Goal: Book appointment/travel/reservation

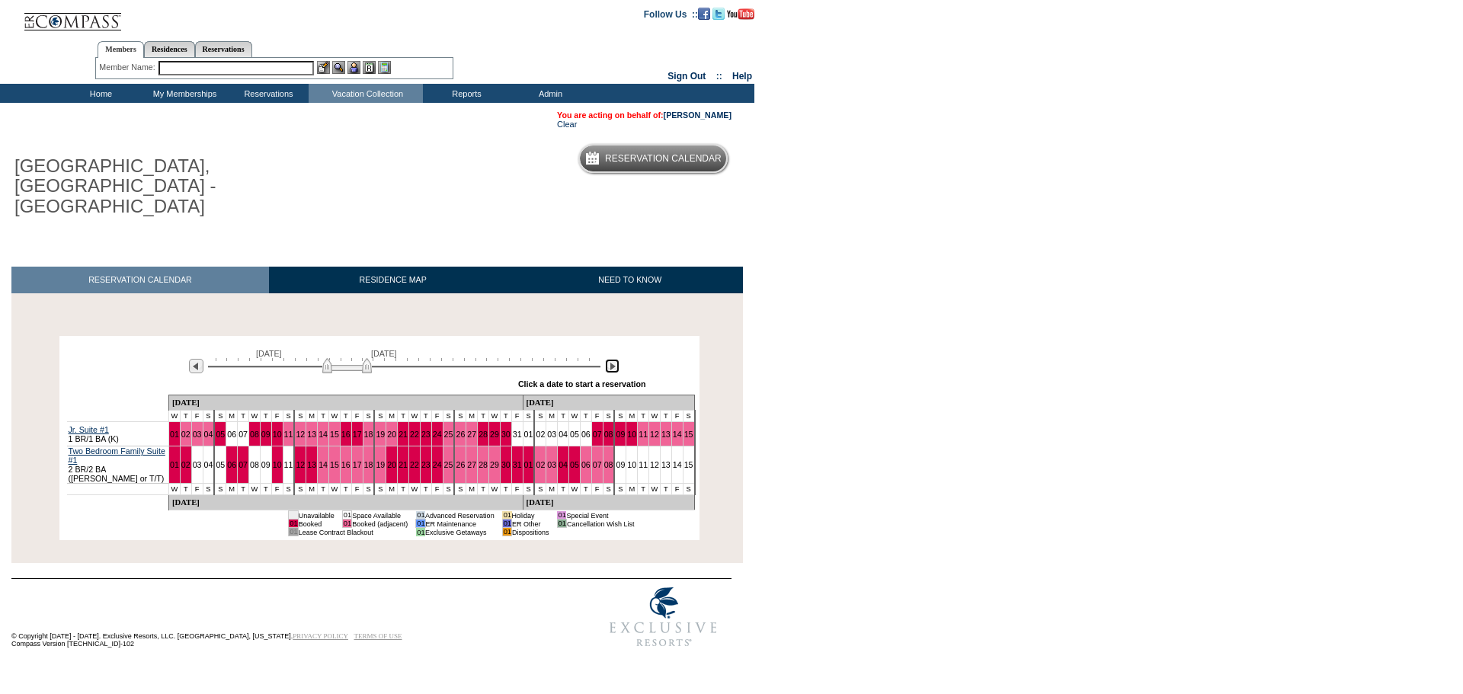
click at [612, 359] on img at bounding box center [612, 366] width 14 height 14
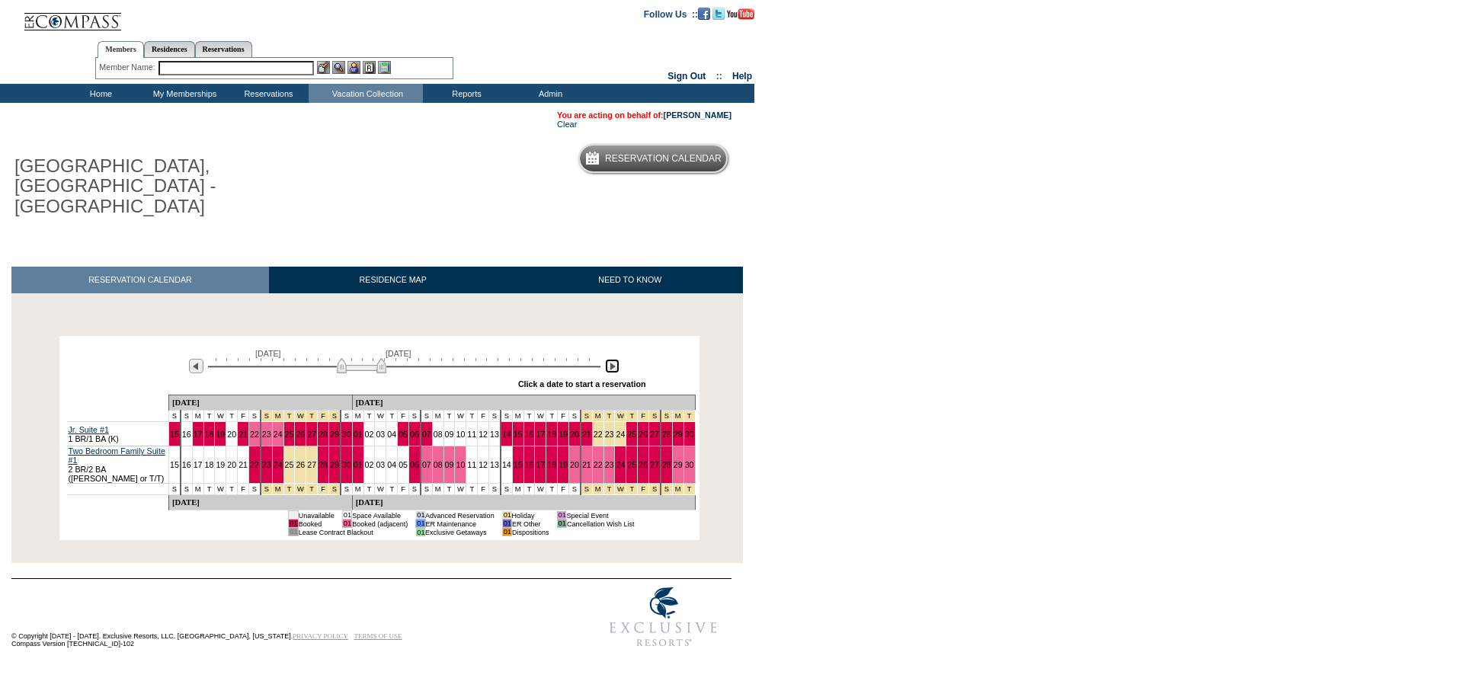
click at [612, 359] on img at bounding box center [612, 366] width 14 height 14
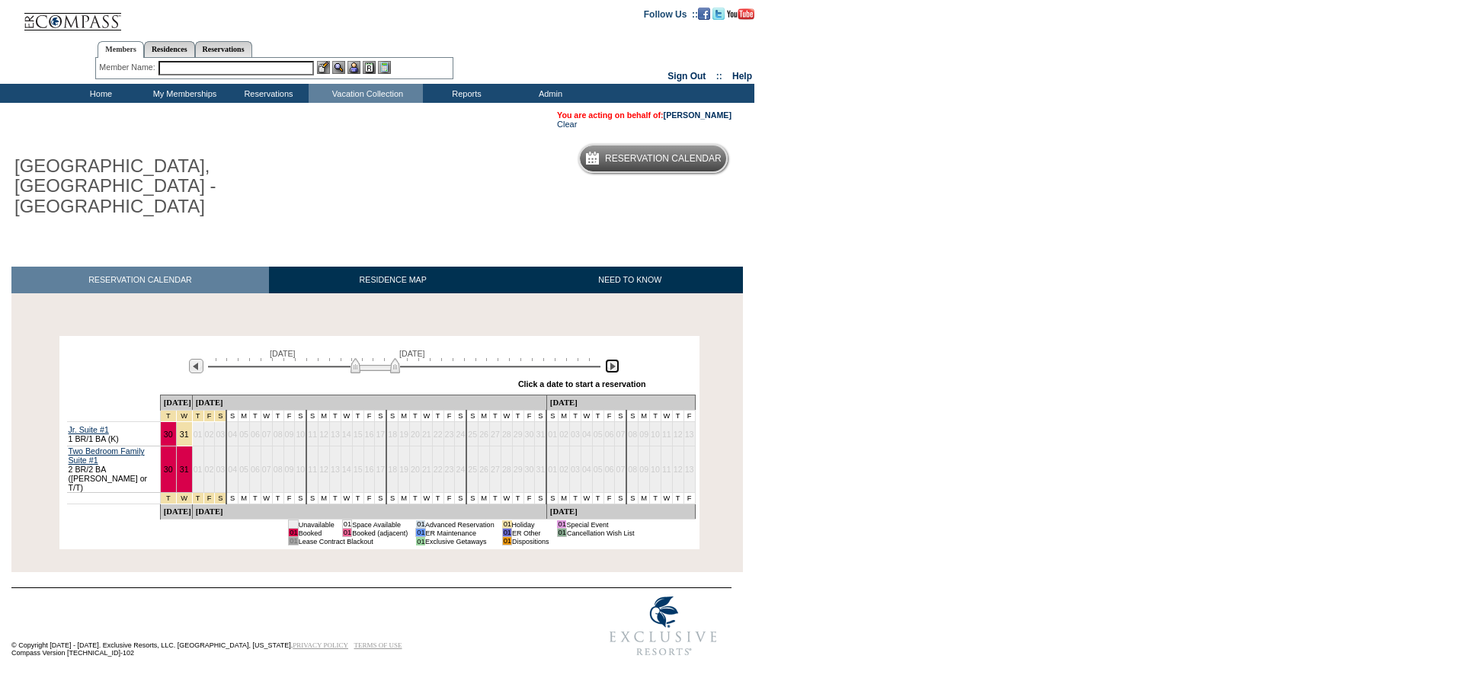
click at [612, 359] on img at bounding box center [612, 366] width 14 height 14
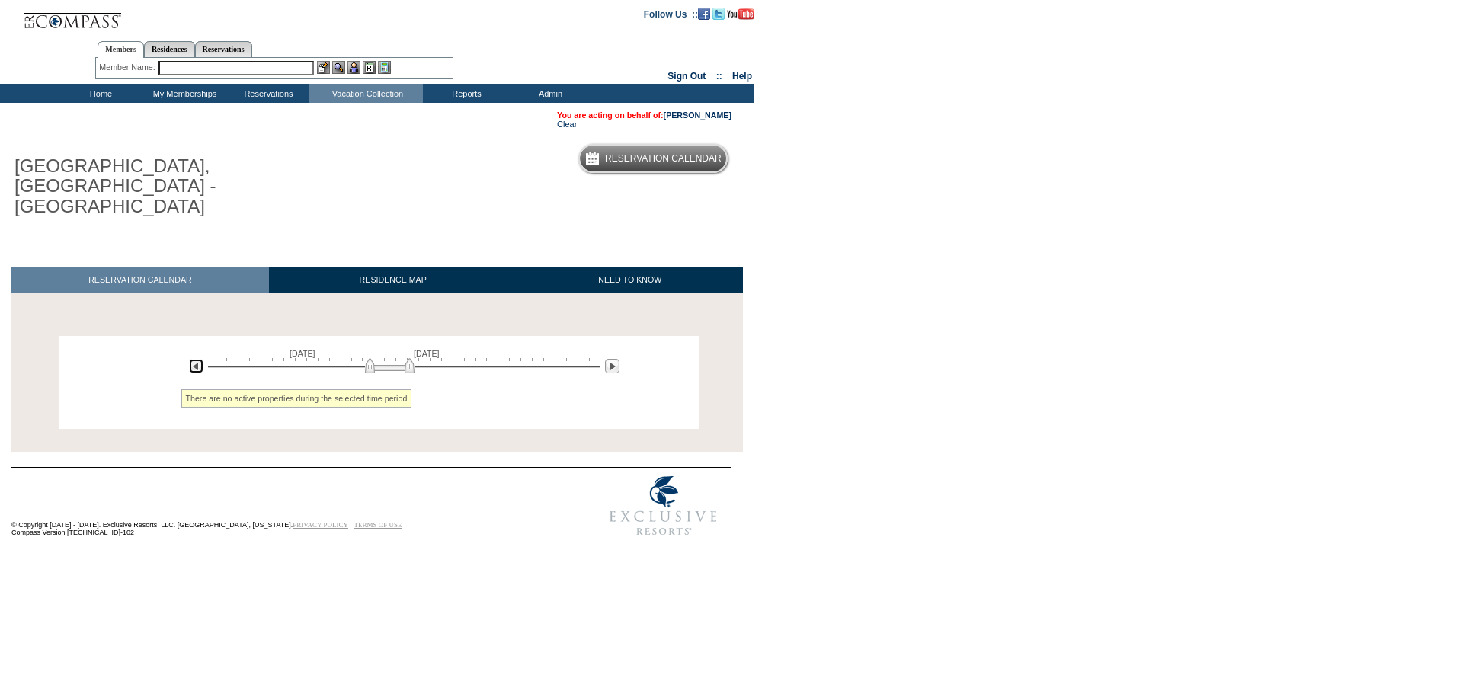
click at [196, 359] on img at bounding box center [196, 366] width 14 height 14
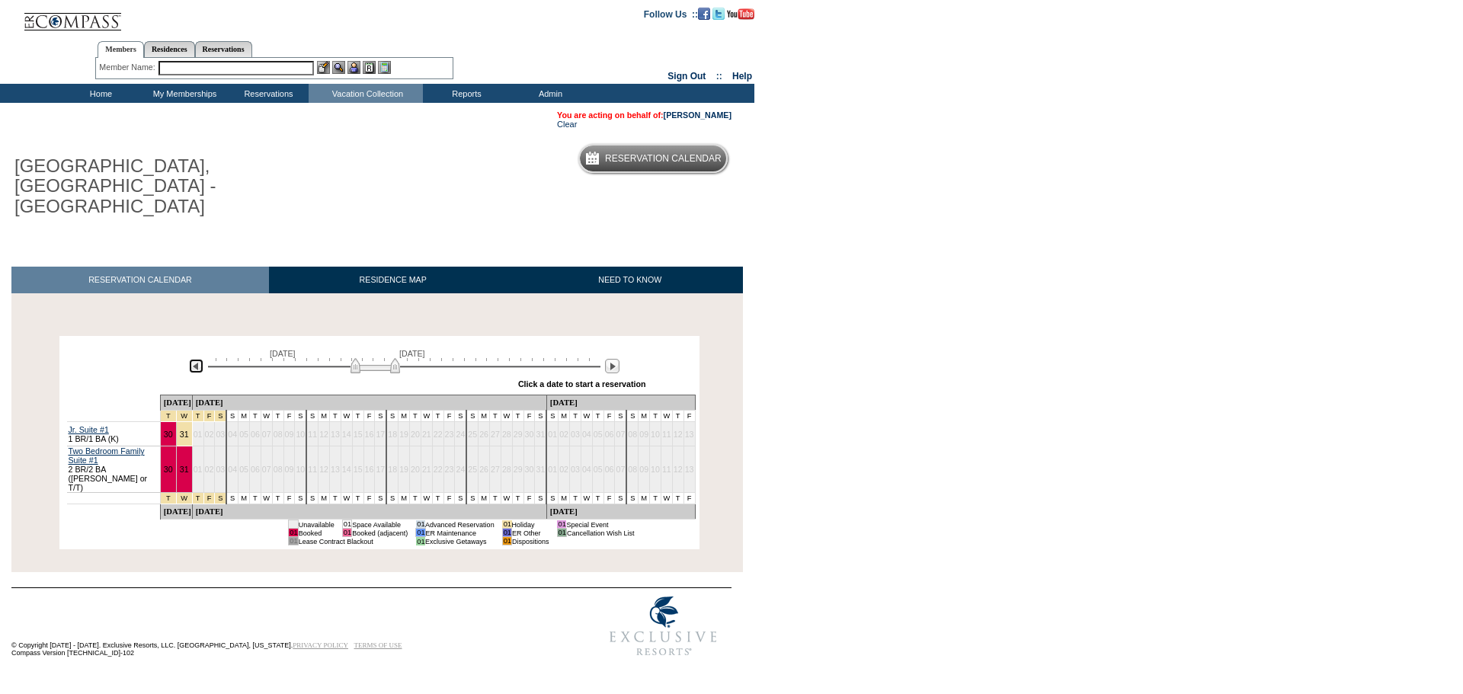
click at [196, 359] on img at bounding box center [196, 366] width 14 height 14
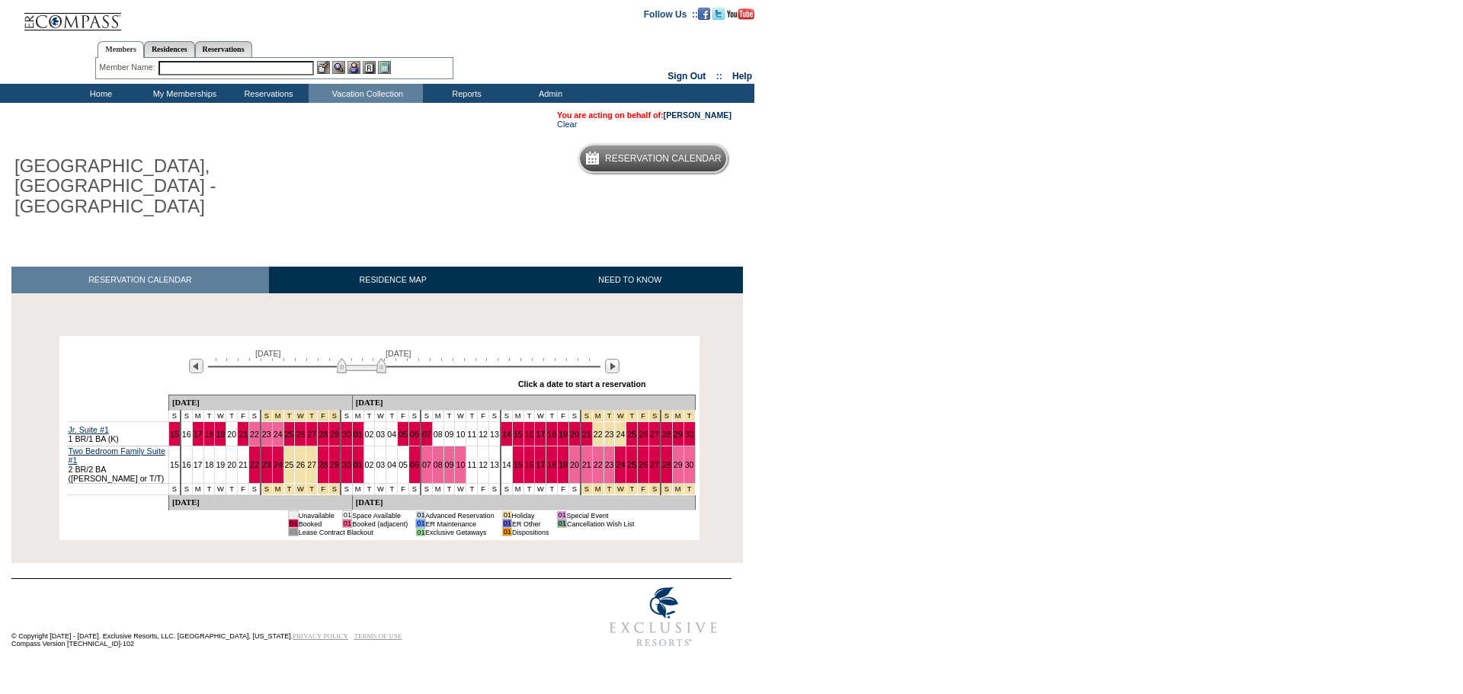
click at [184, 70] on input "text" at bounding box center [235, 68] width 155 height 14
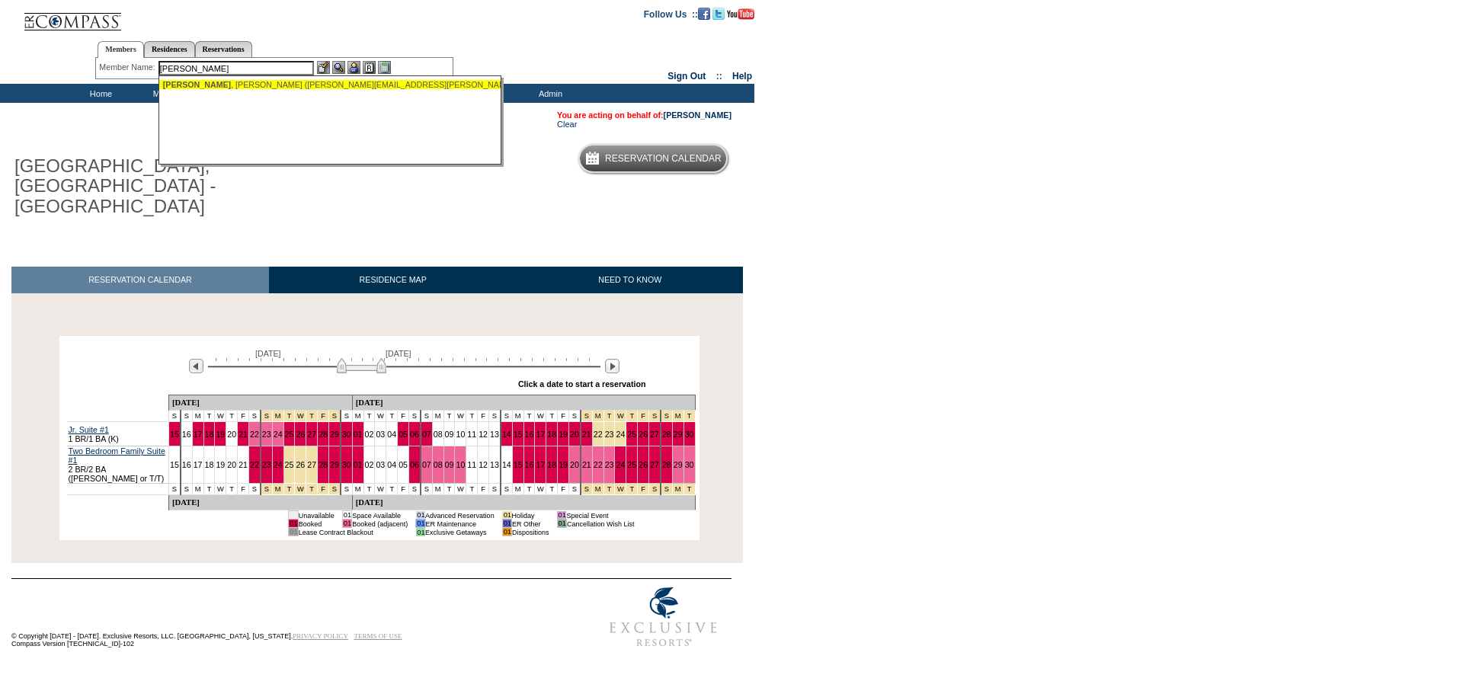
click at [232, 84] on div "[PERSON_NAME] ([PERSON_NAME][EMAIL_ADDRESS][PERSON_NAME][DOMAIN_NAME])" at bounding box center [330, 84] width 335 height 9
type input "[PERSON_NAME] ([PERSON_NAME][EMAIL_ADDRESS][PERSON_NAME][DOMAIN_NAME])"
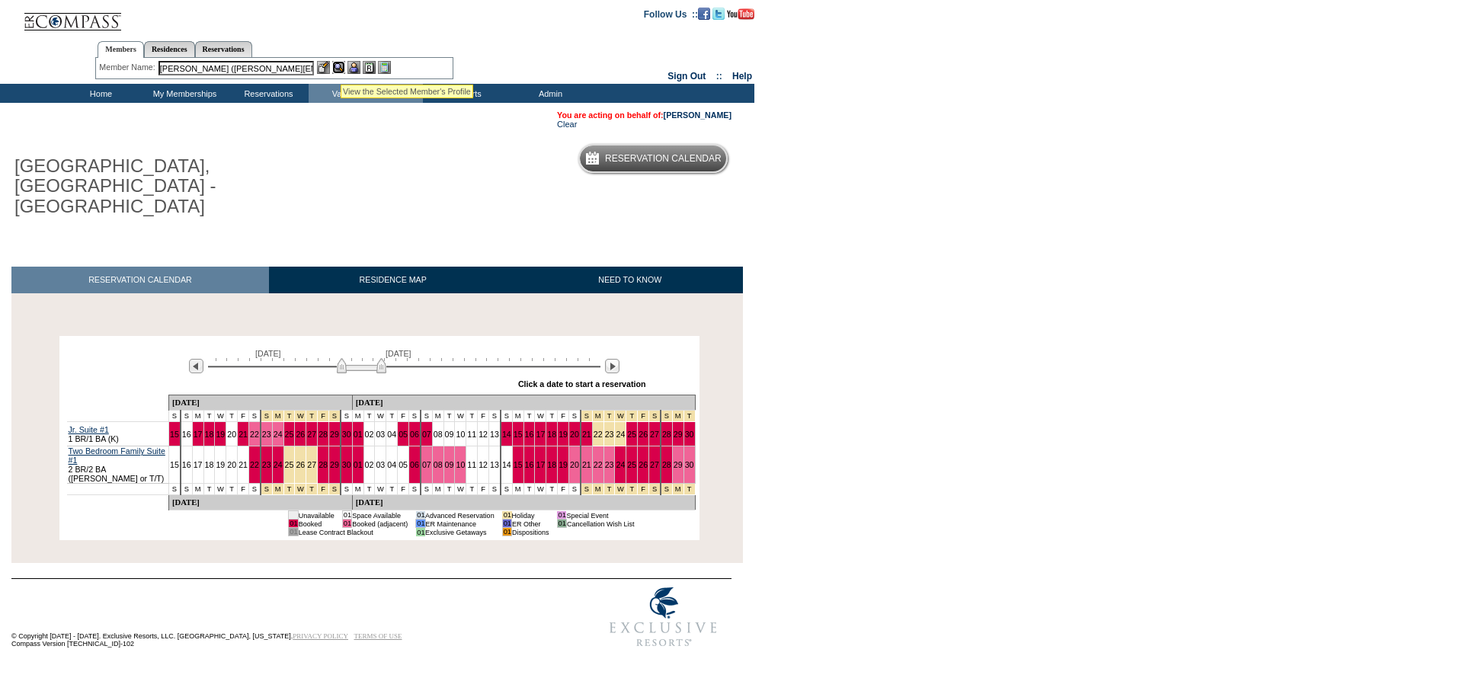
click at [340, 66] on img at bounding box center [338, 67] width 13 height 13
